Goal: Transaction & Acquisition: Book appointment/travel/reservation

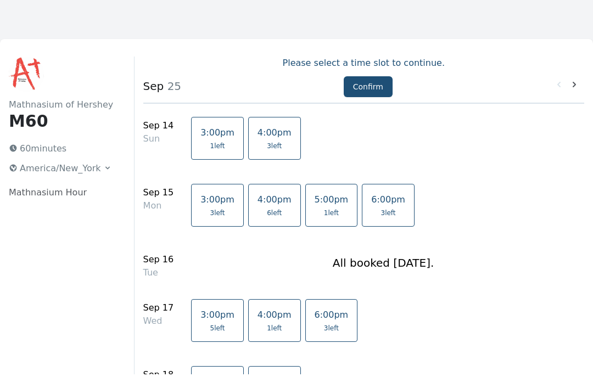
scroll to position [14, 0]
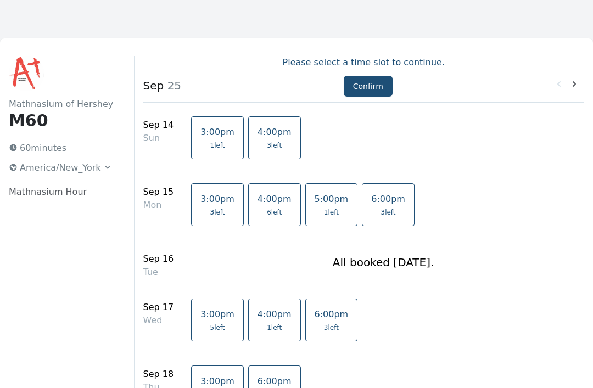
click at [210, 145] on span "1 left" at bounding box center [217, 145] width 15 height 9
click at [366, 89] on button "Confirm" at bounding box center [368, 86] width 49 height 21
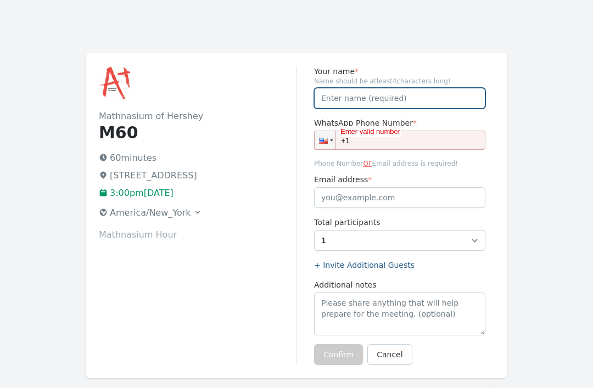
click at [344, 96] on input "Your name *" at bounding box center [399, 98] width 171 height 21
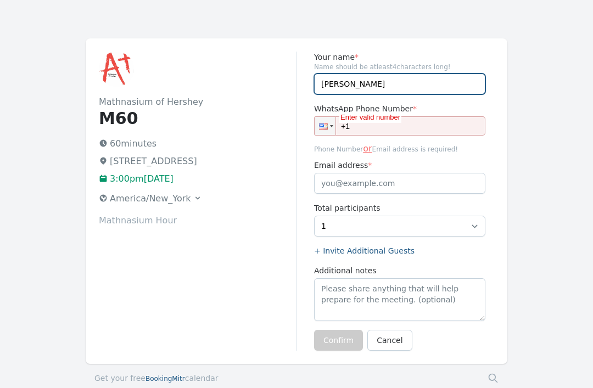
click at [393, 86] on input "[PERSON_NAME]" at bounding box center [399, 84] width 171 height 21
type input "E"
type input "Nefeli Payatakes"
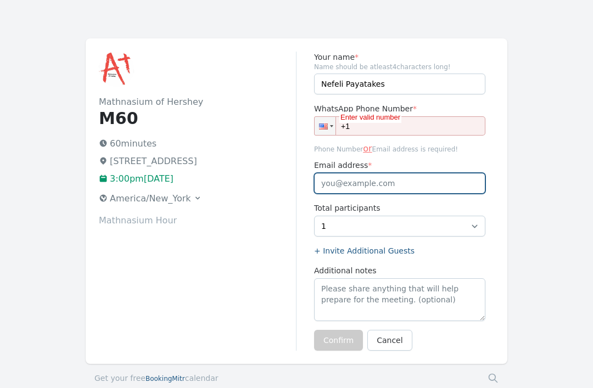
click at [379, 185] on input "Email address *" at bounding box center [399, 183] width 171 height 21
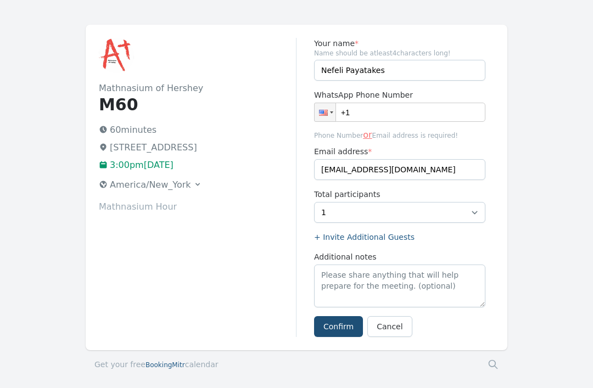
scroll to position [30, 0]
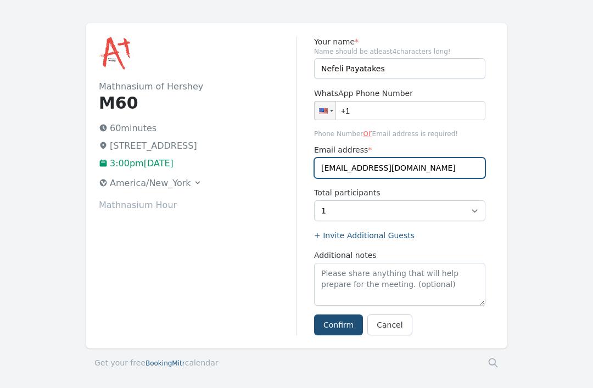
type input "[EMAIL_ADDRESS][DOMAIN_NAME]"
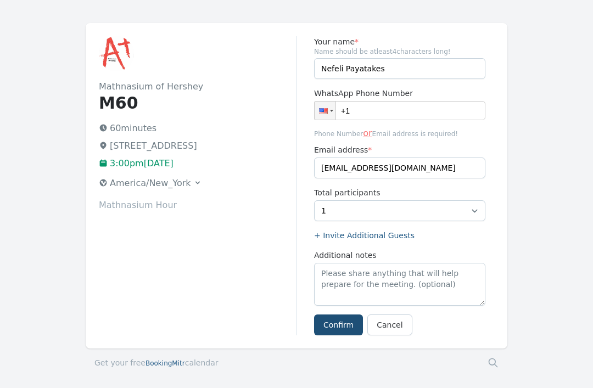
click at [341, 329] on button "Confirm" at bounding box center [338, 324] width 49 height 21
